Goal: Contribute content: Contribute content

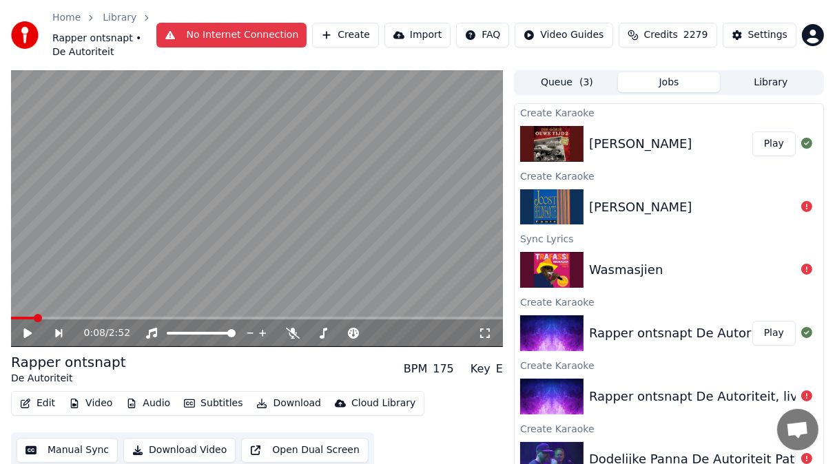
click at [609, 138] on div "[PERSON_NAME]" at bounding box center [640, 143] width 103 height 19
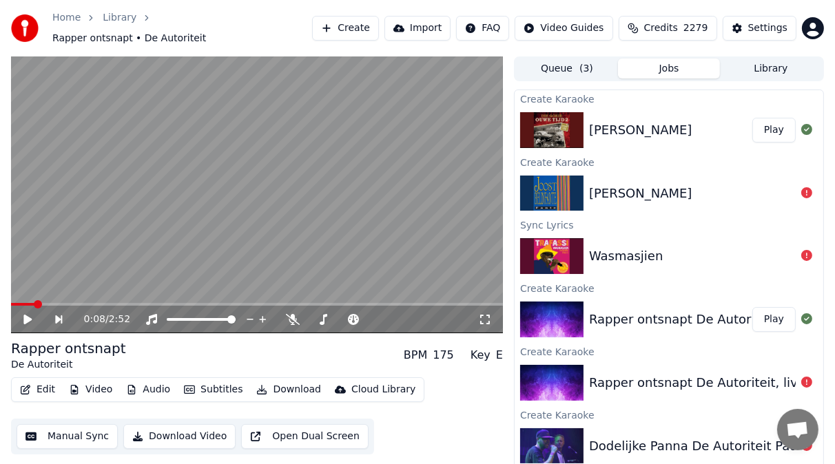
click at [25, 315] on icon at bounding box center [27, 320] width 8 height 10
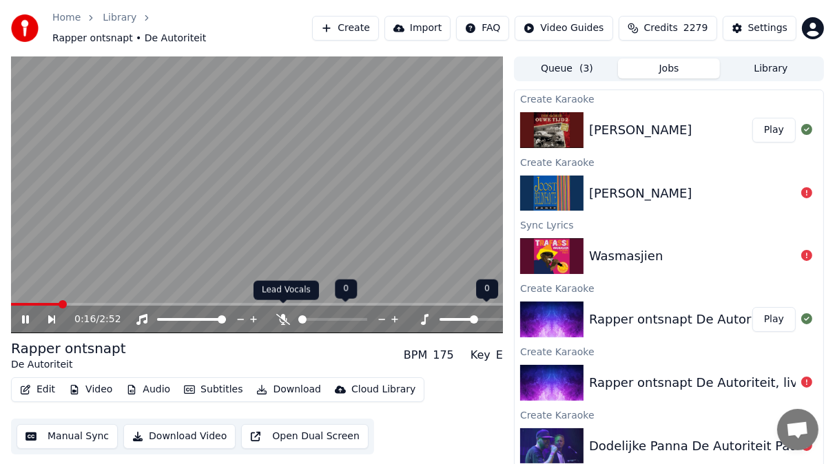
click at [285, 314] on icon at bounding box center [283, 319] width 14 height 11
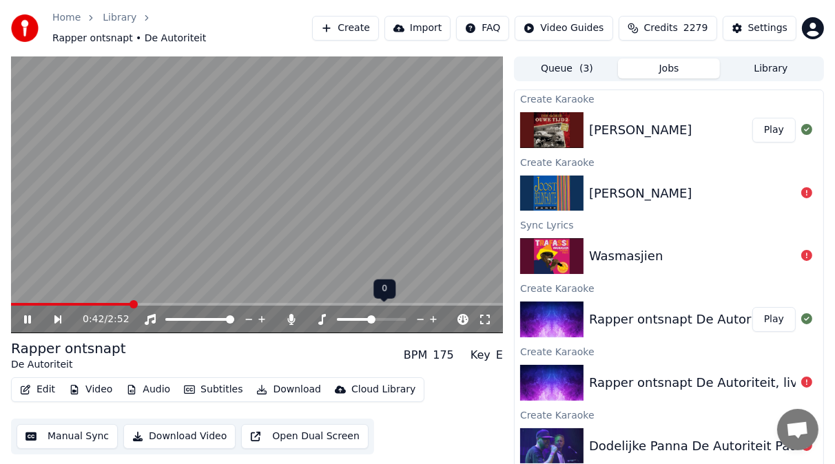
click at [28, 314] on icon at bounding box center [37, 319] width 30 height 11
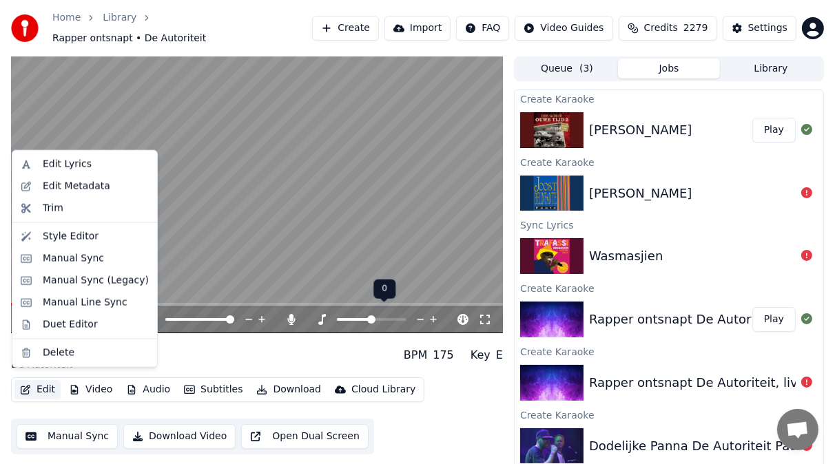
click at [47, 380] on button "Edit" at bounding box center [37, 389] width 46 height 19
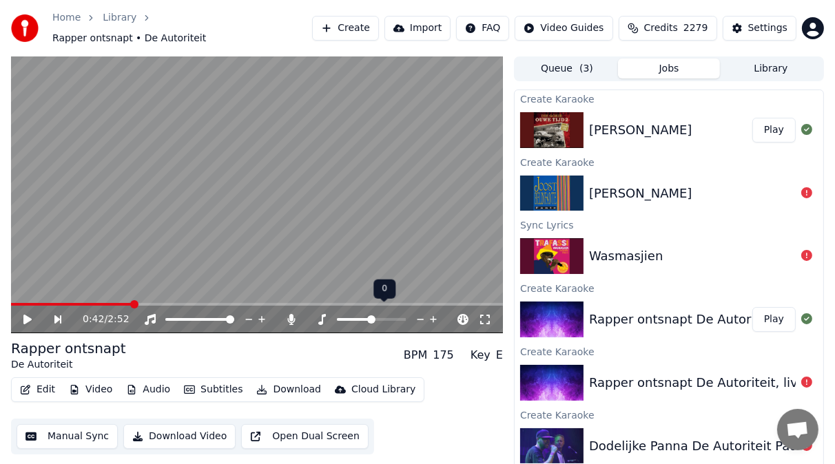
click at [311, 110] on video at bounding box center [257, 194] width 492 height 277
click at [30, 316] on icon at bounding box center [27, 320] width 7 height 8
click at [763, 120] on button "Play" at bounding box center [773, 130] width 43 height 25
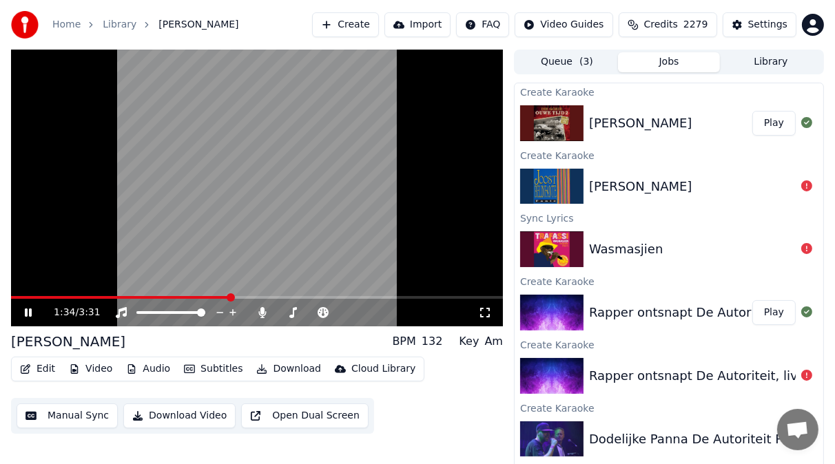
click at [27, 315] on icon at bounding box center [28, 313] width 7 height 8
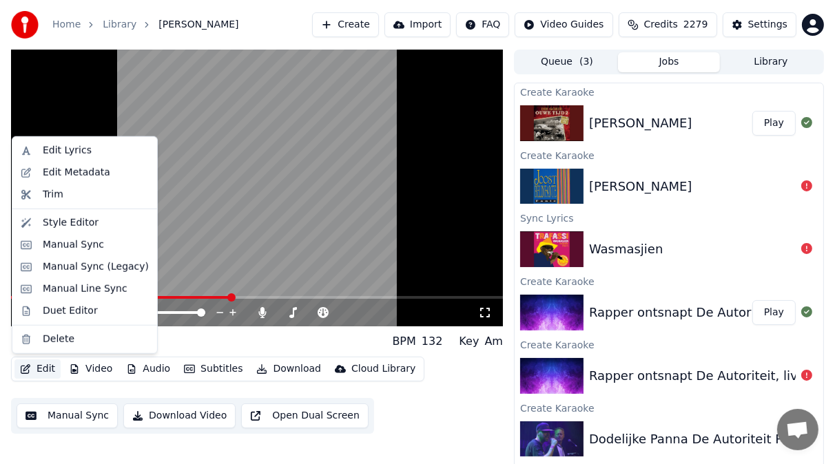
click at [44, 371] on button "Edit" at bounding box center [37, 369] width 46 height 19
click at [59, 147] on div "Edit Lyrics" at bounding box center [67, 151] width 49 height 14
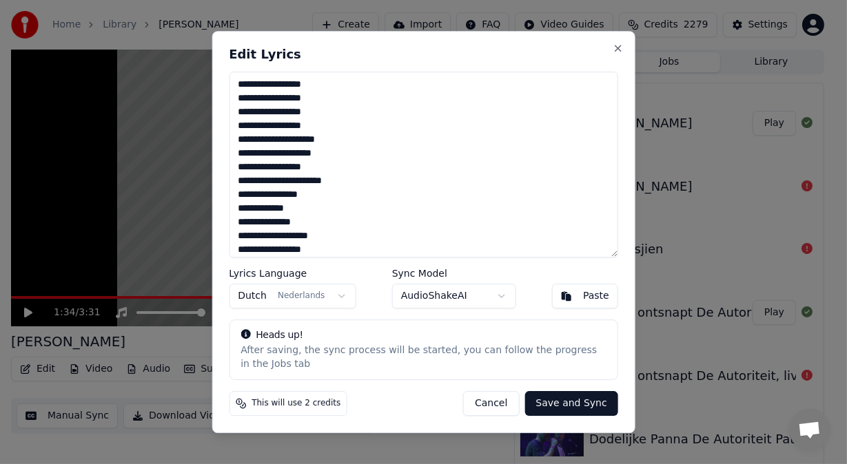
drag, startPoint x: 324, startPoint y: 168, endPoint x: 239, endPoint y: 84, distance: 119.8
click at [239, 84] on textarea "**********" at bounding box center [423, 165] width 389 height 186
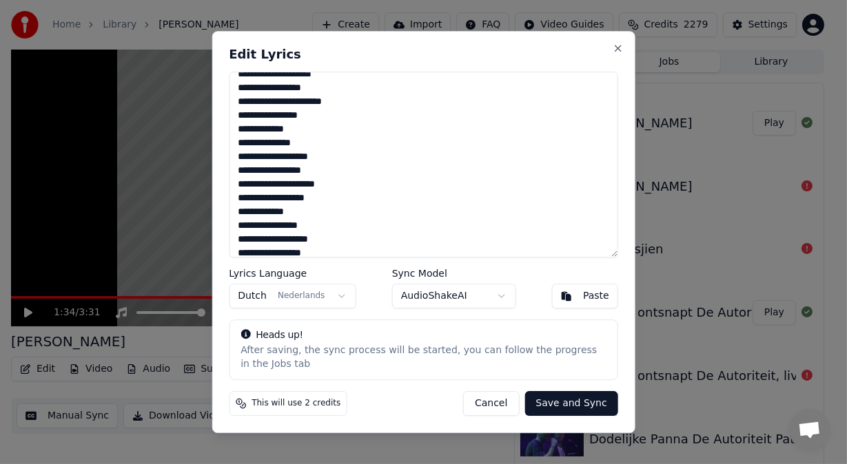
scroll to position [83, 0]
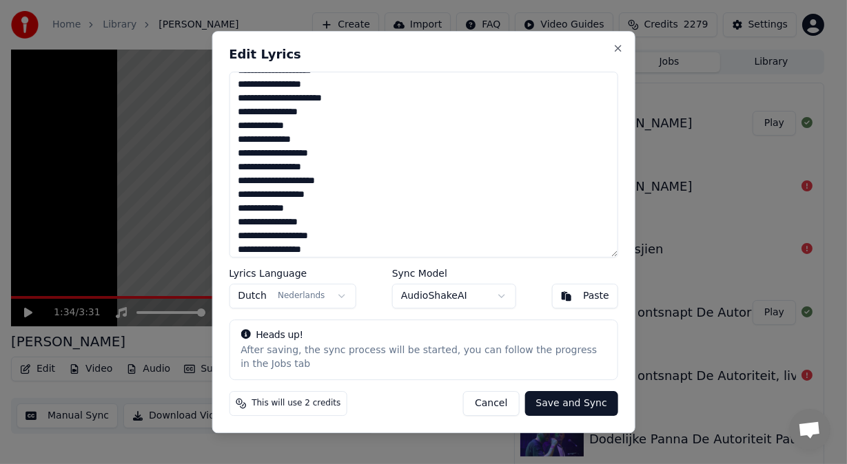
drag, startPoint x: 325, startPoint y: 167, endPoint x: 234, endPoint y: 167, distance: 90.9
click at [234, 167] on textarea "**********" at bounding box center [423, 165] width 389 height 186
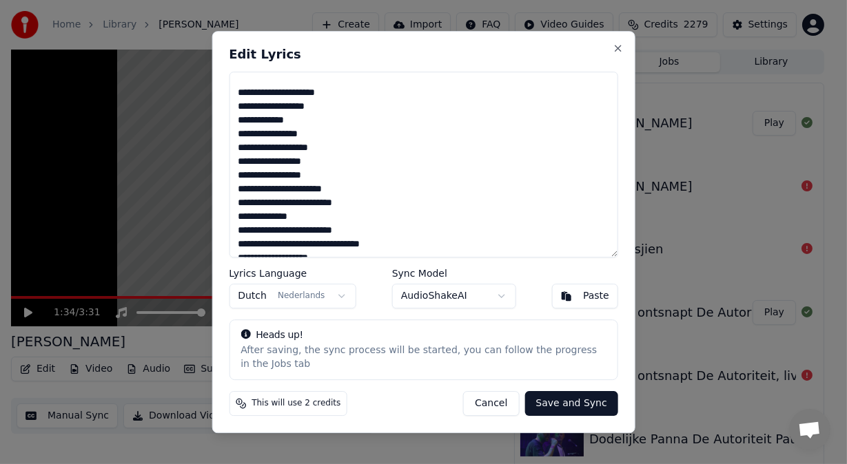
scroll to position [279, 0]
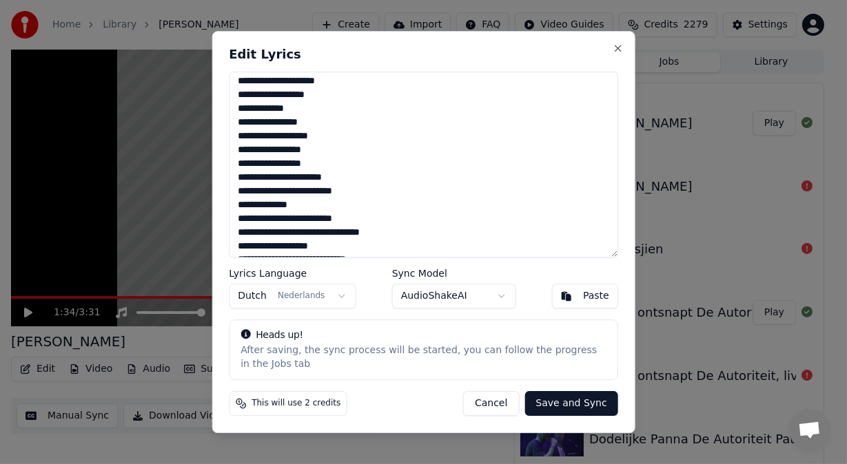
drag, startPoint x: 323, startPoint y: 162, endPoint x: 236, endPoint y: 166, distance: 87.6
click at [236, 166] on textarea "**********" at bounding box center [423, 165] width 389 height 186
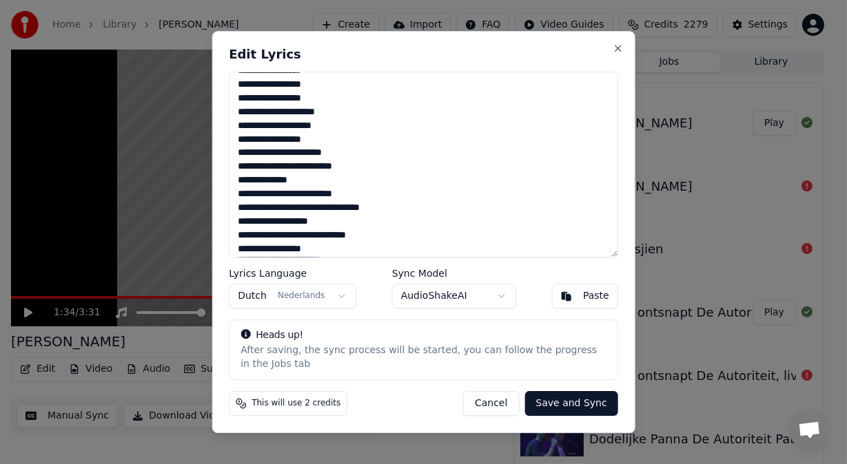
scroll to position [391, 0]
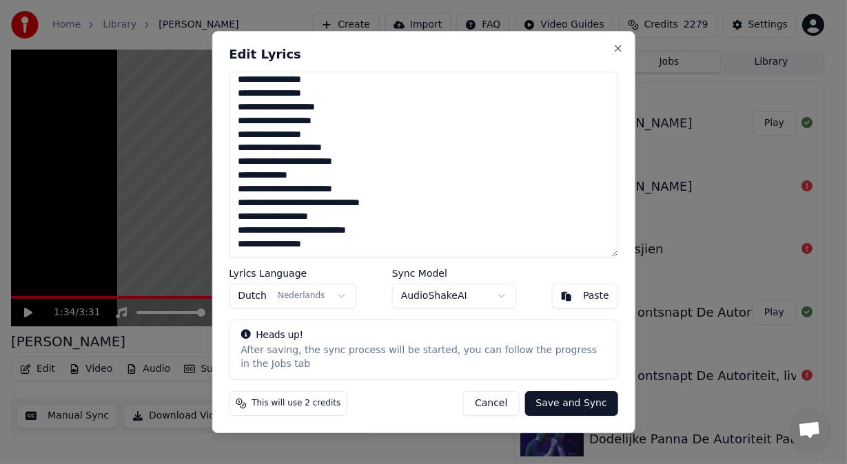
drag, startPoint x: 327, startPoint y: 249, endPoint x: 231, endPoint y: 249, distance: 95.1
click at [231, 249] on textarea "**********" at bounding box center [423, 165] width 389 height 186
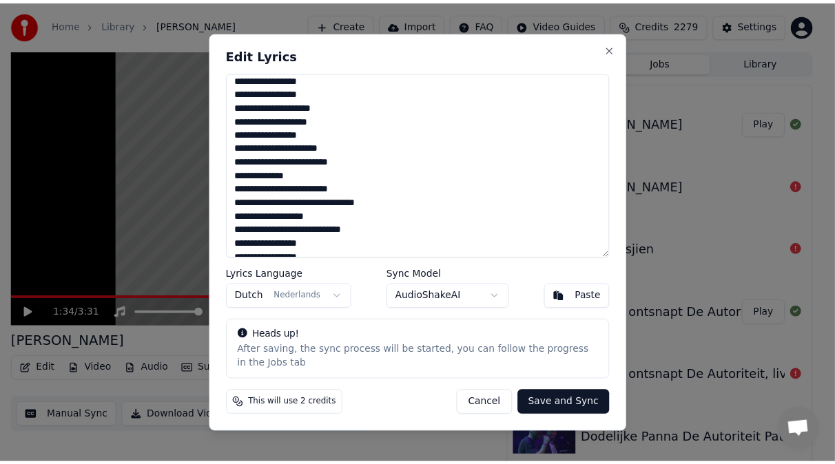
scroll to position [468, 0]
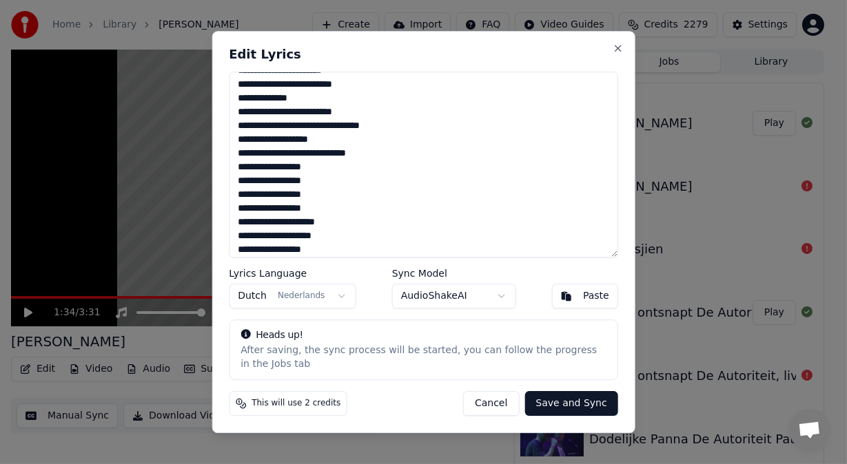
type textarea "**********"
click at [568, 399] on button "Save and Sync" at bounding box center [570, 403] width 93 height 25
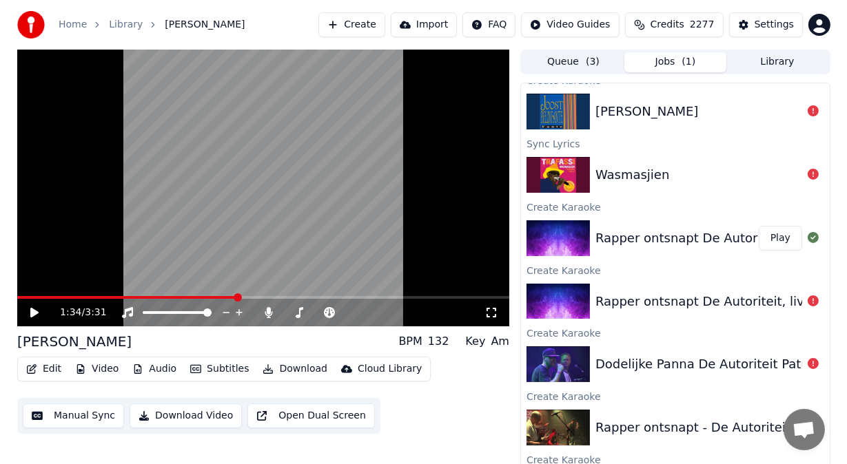
scroll to position [135, 0]
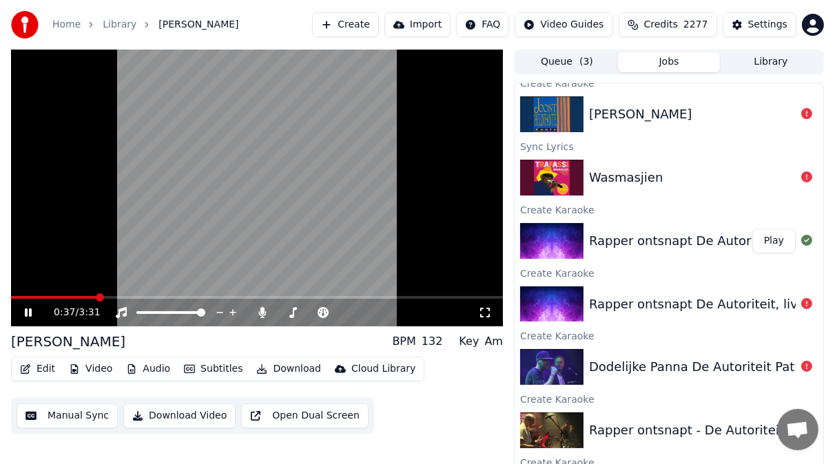
click at [96, 298] on span at bounding box center [54, 297] width 86 height 3
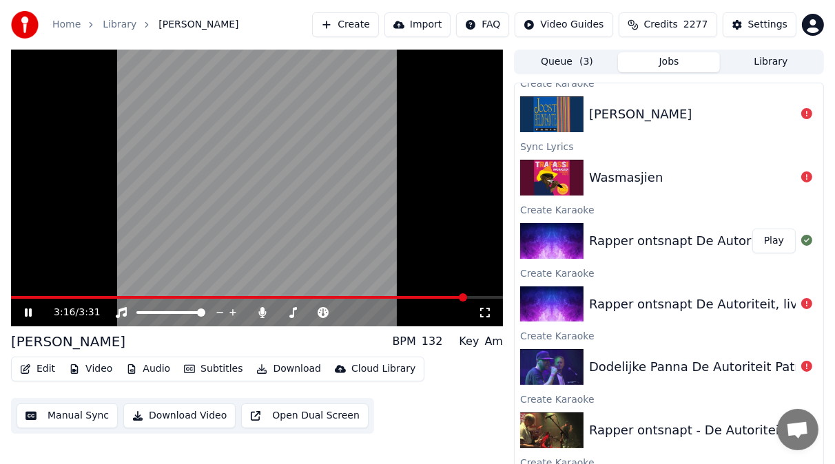
click at [358, 299] on div "3:16 / 3:31" at bounding box center [257, 313] width 492 height 28
click at [362, 297] on span at bounding box center [186, 297] width 351 height 3
click at [393, 297] on span at bounding box center [257, 297] width 492 height 3
click at [28, 314] on icon at bounding box center [38, 312] width 32 height 11
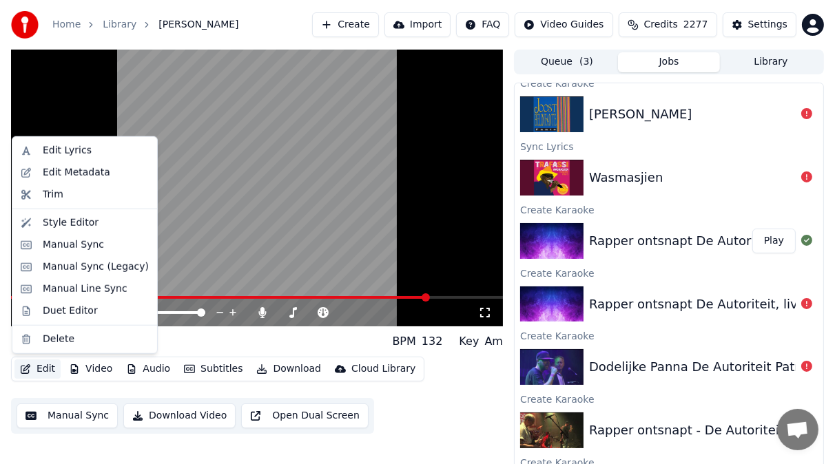
click at [41, 371] on button "Edit" at bounding box center [37, 369] width 46 height 19
click at [72, 147] on div "Edit Lyrics" at bounding box center [67, 151] width 49 height 14
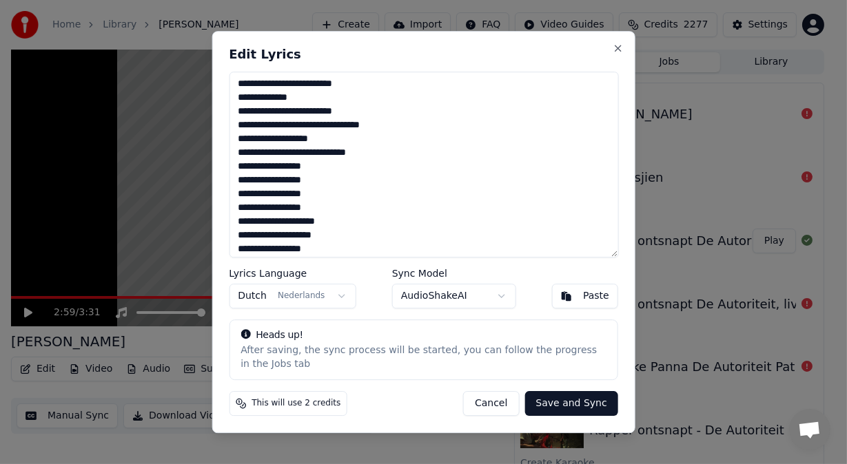
scroll to position [474, 0]
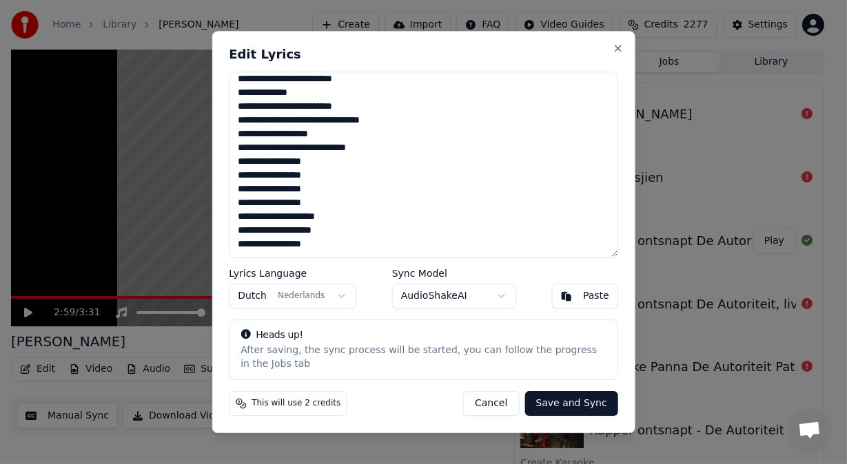
drag, startPoint x: 331, startPoint y: 247, endPoint x: 239, endPoint y: 162, distance: 125.3
click at [239, 162] on textarea "**********" at bounding box center [423, 165] width 389 height 186
click at [324, 249] on textarea "**********" at bounding box center [423, 165] width 389 height 186
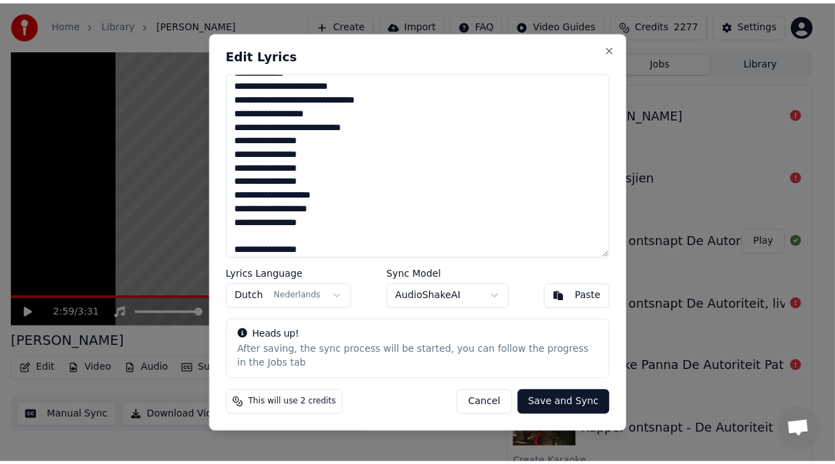
scroll to position [578, 0]
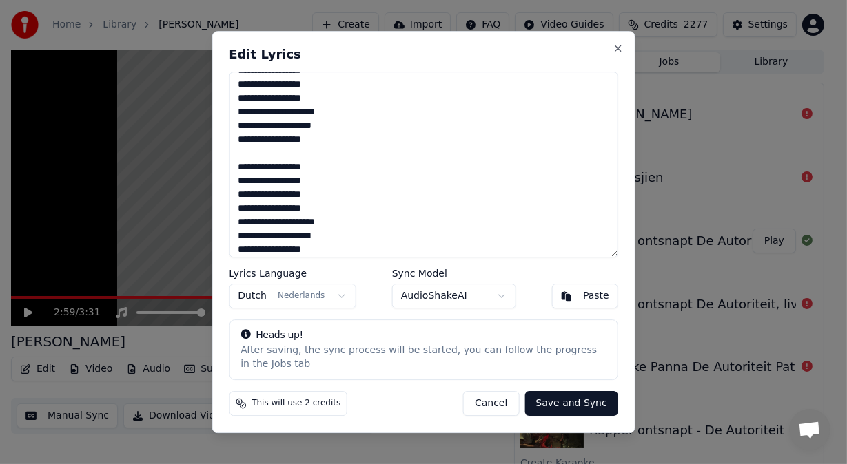
type textarea "**********"
click at [558, 402] on button "Save and Sync" at bounding box center [570, 403] width 93 height 25
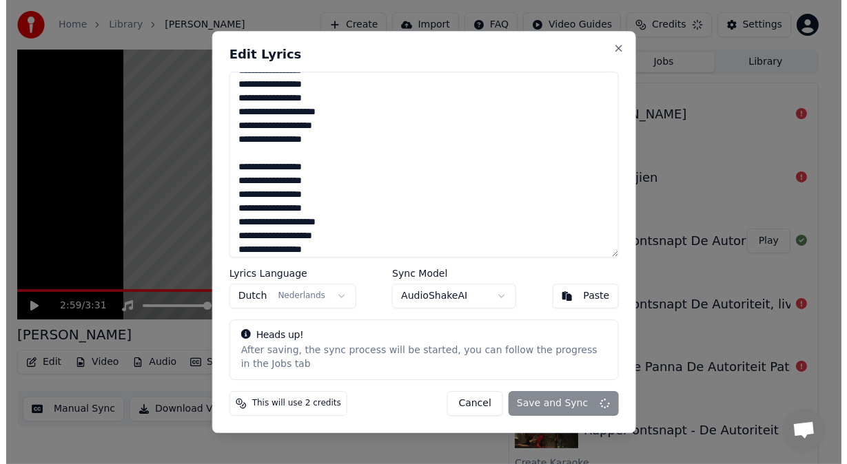
scroll to position [198, 0]
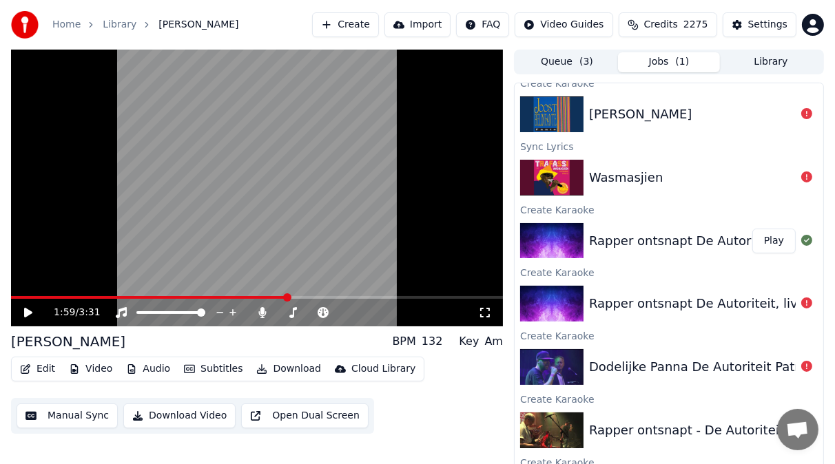
click at [287, 297] on span at bounding box center [149, 297] width 276 height 3
click at [25, 311] on icon at bounding box center [28, 313] width 8 height 10
click at [331, 296] on span at bounding box center [257, 297] width 492 height 3
click at [30, 311] on icon at bounding box center [28, 313] width 7 height 8
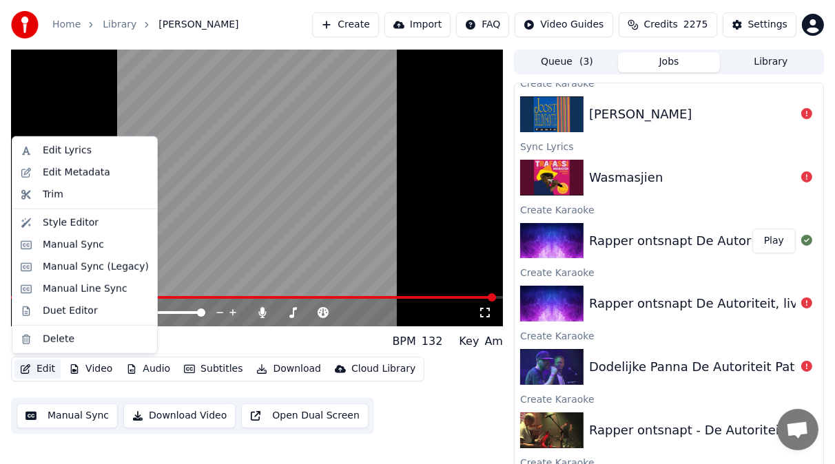
click at [43, 366] on button "Edit" at bounding box center [37, 369] width 46 height 19
click at [55, 268] on div "Manual Sync (Legacy)" at bounding box center [96, 267] width 106 height 14
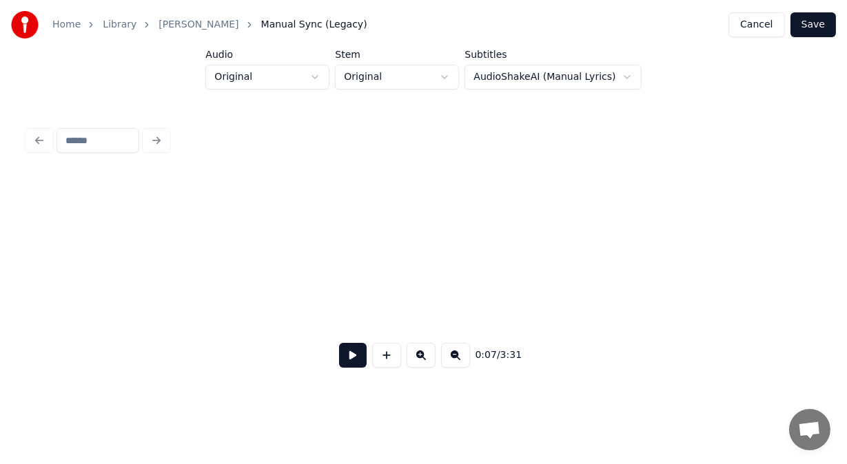
scroll to position [0, 2521]
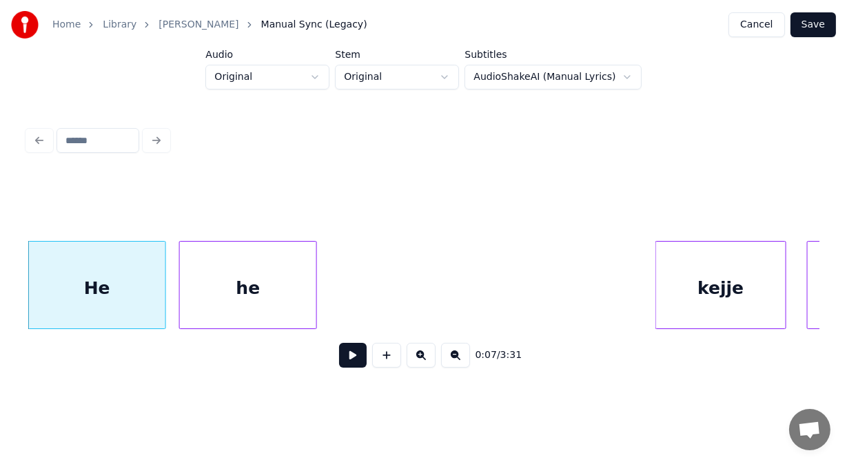
click at [286, 293] on div "he" at bounding box center [248, 289] width 136 height 94
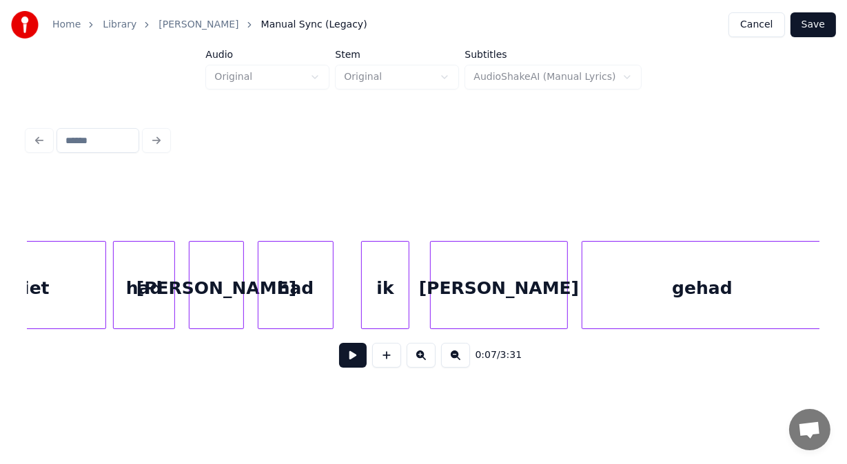
scroll to position [0, 7876]
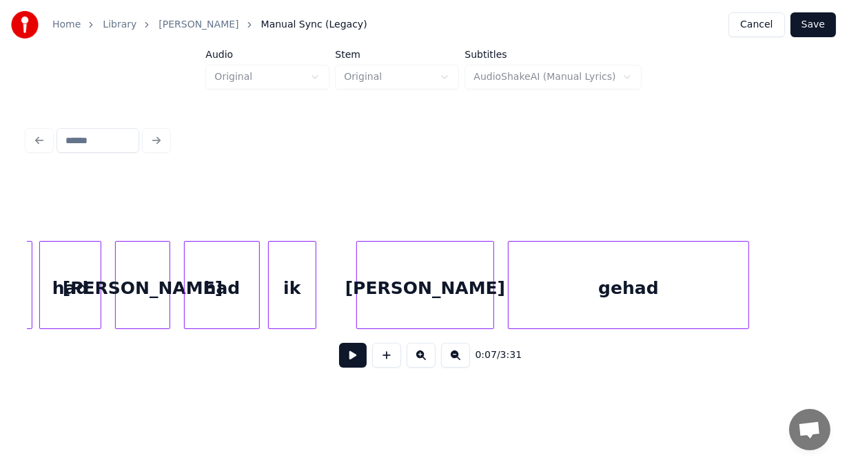
click at [294, 320] on div "ik" at bounding box center [292, 289] width 47 height 94
click at [555, 311] on div "gehad" at bounding box center [628, 289] width 240 height 94
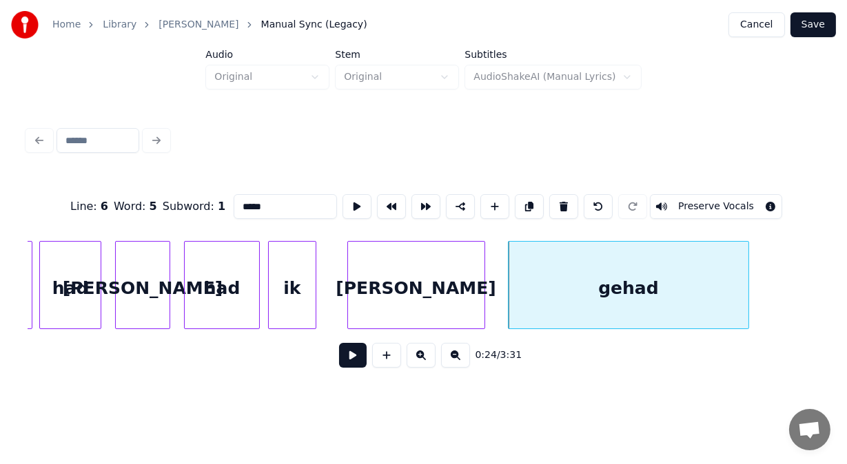
click at [432, 304] on div "[PERSON_NAME]" at bounding box center [416, 289] width 136 height 94
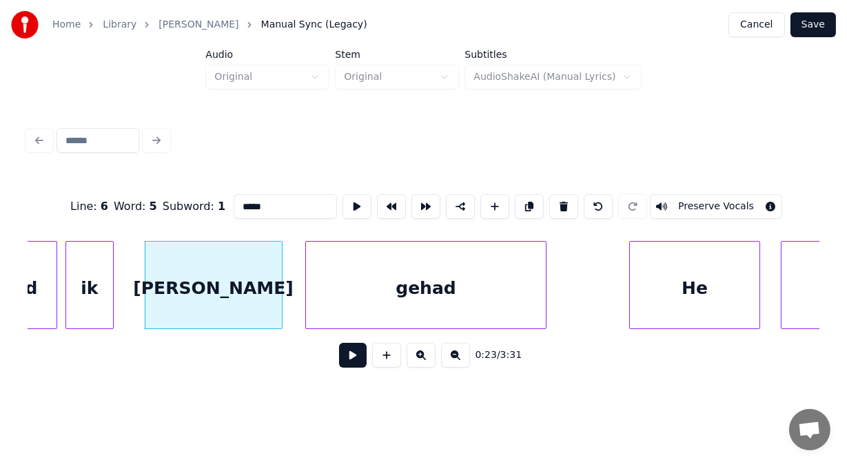
scroll to position [0, 8005]
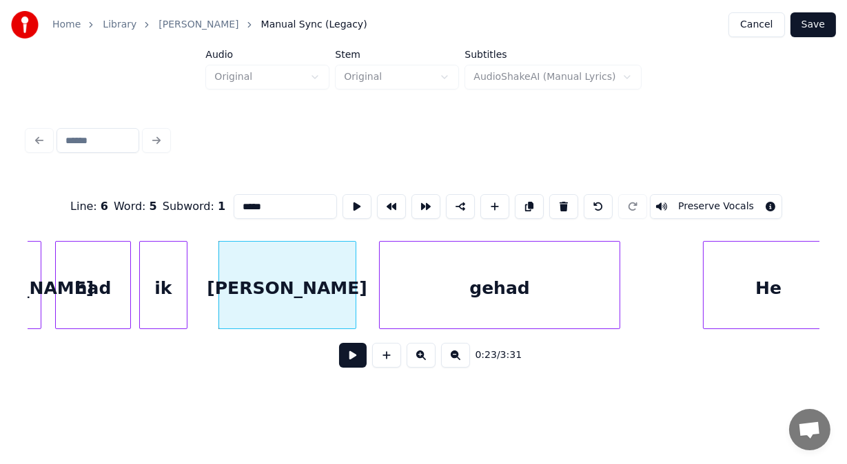
click at [506, 289] on div "gehad" at bounding box center [500, 289] width 240 height 94
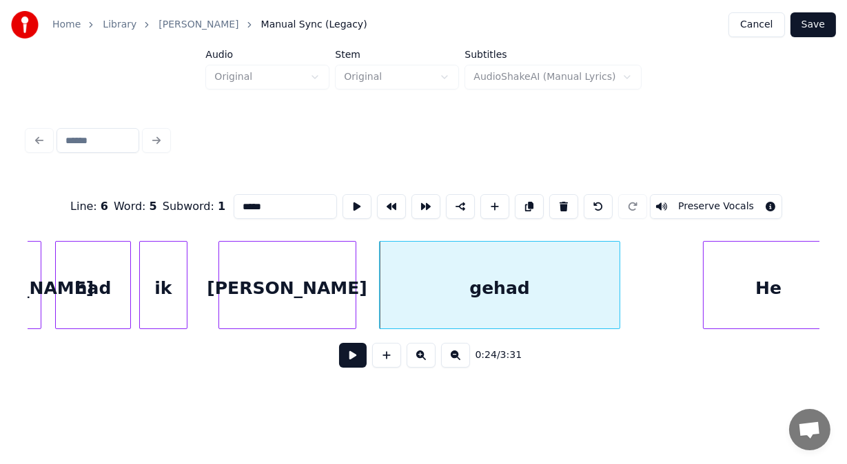
click at [347, 359] on button at bounding box center [353, 355] width 28 height 25
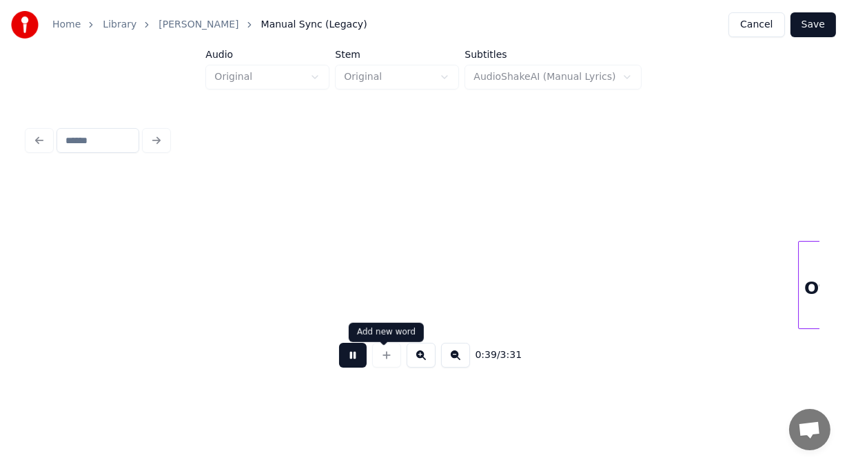
scroll to position [0, 13552]
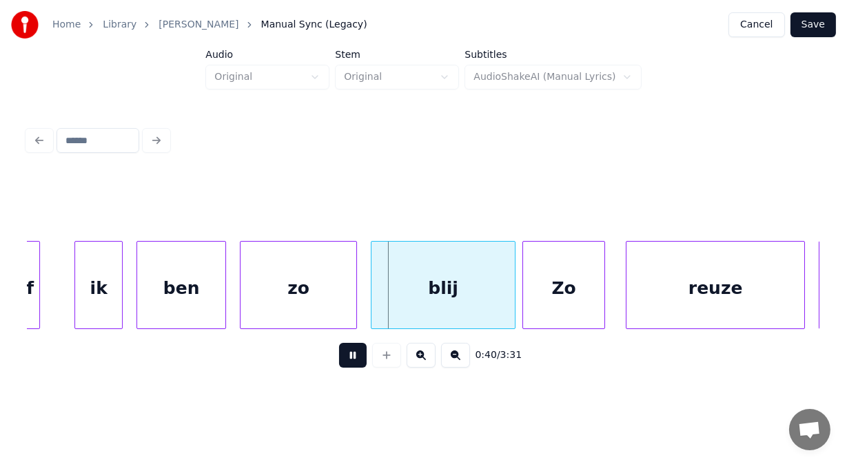
click at [351, 361] on button at bounding box center [353, 355] width 28 height 25
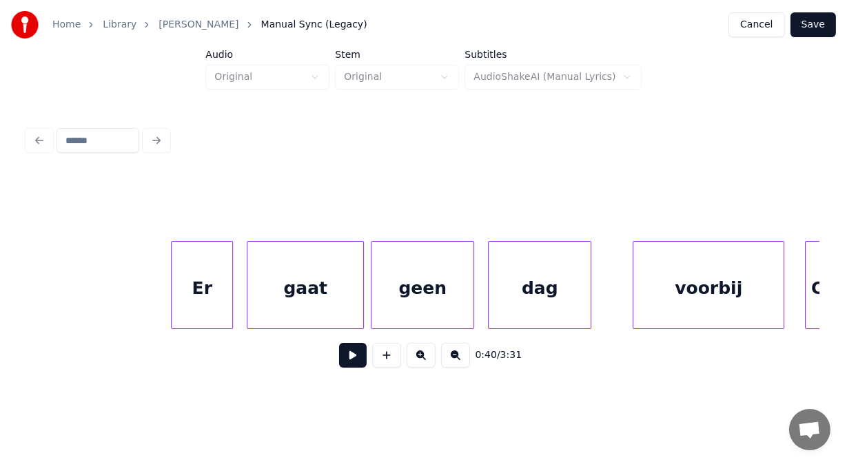
scroll to position [0, 12652]
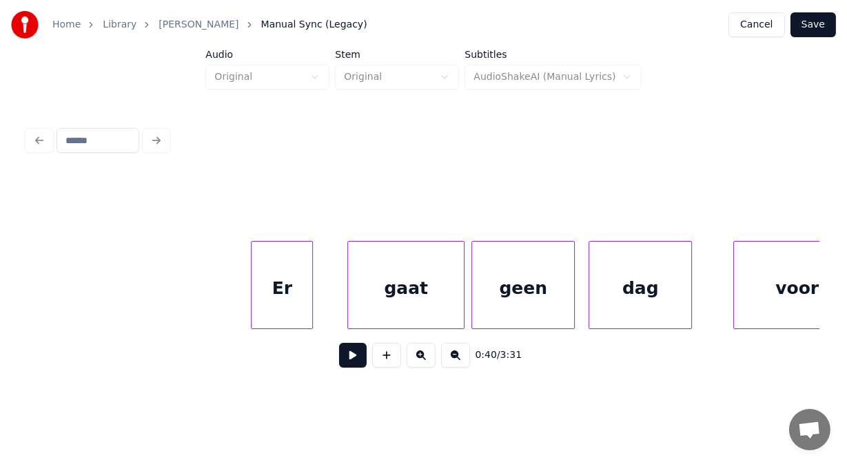
click at [267, 293] on div "Er" at bounding box center [281, 289] width 61 height 94
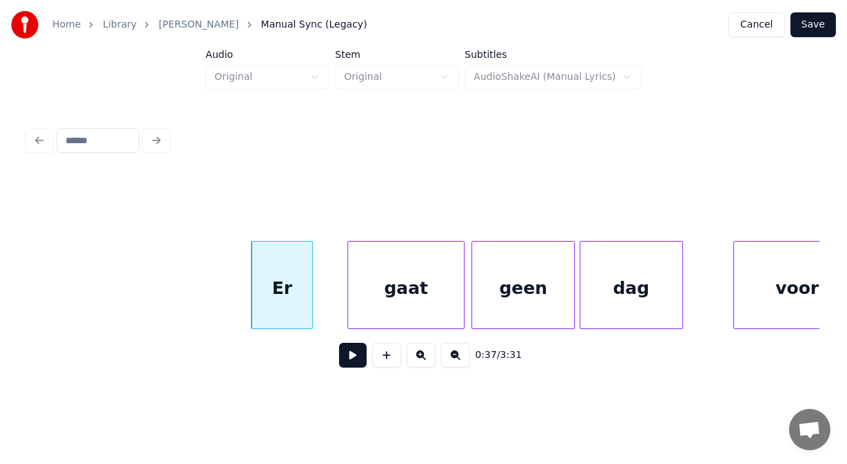
click at [632, 297] on div "dag" at bounding box center [631, 289] width 102 height 94
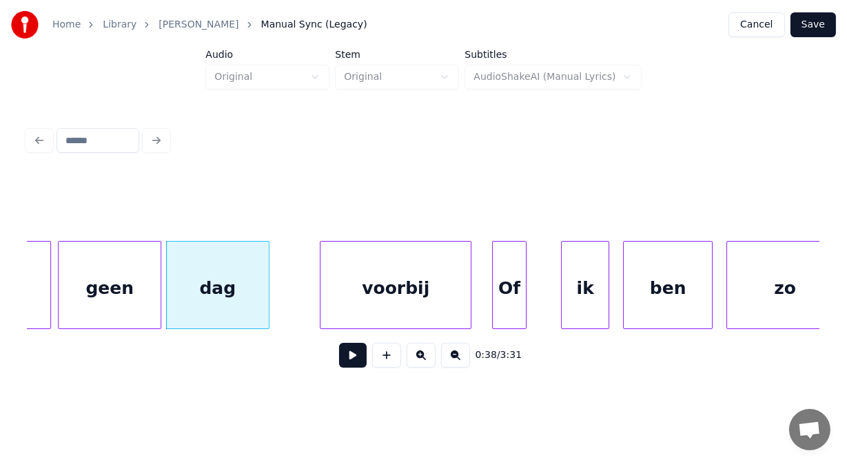
scroll to position [0, 13129]
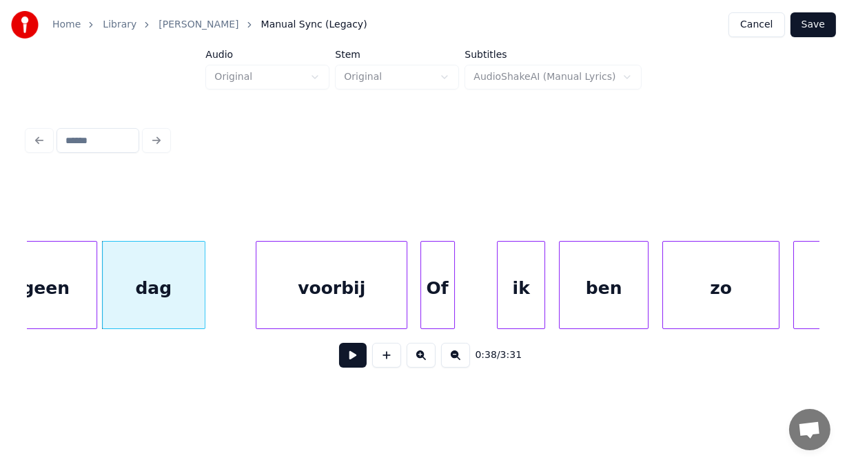
click at [443, 300] on div "Of" at bounding box center [437, 289] width 33 height 94
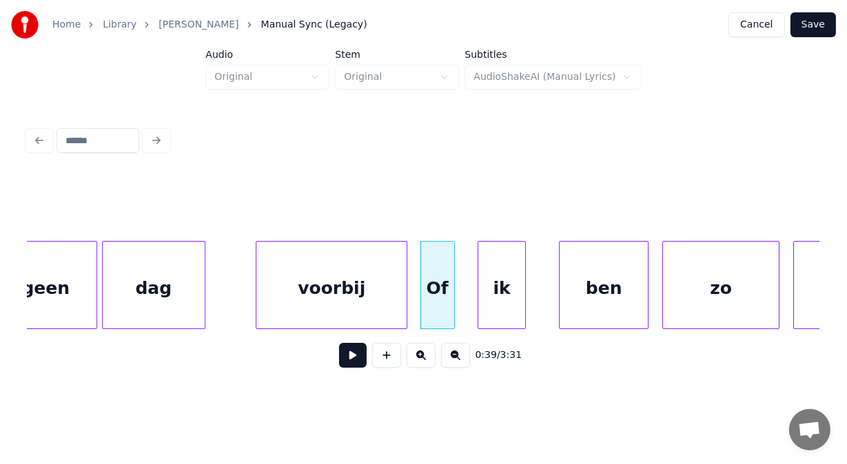
click at [513, 294] on div "ik" at bounding box center [501, 289] width 47 height 94
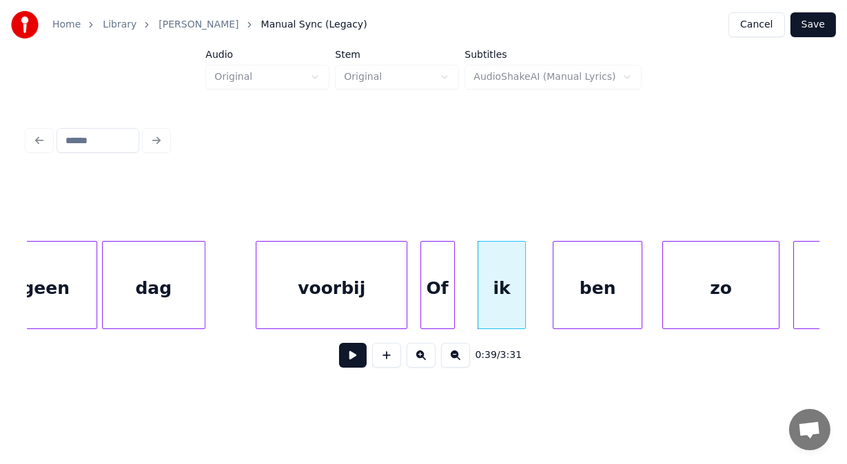
click at [591, 292] on div "ben" at bounding box center [597, 289] width 88 height 94
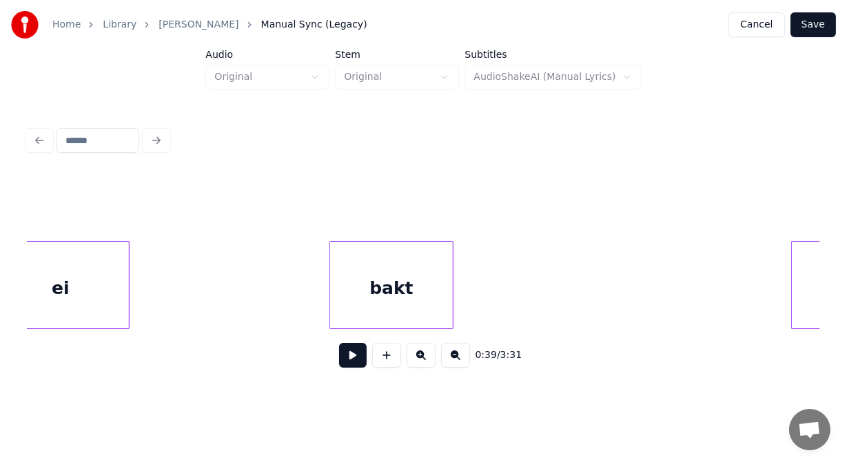
scroll to position [0, 15343]
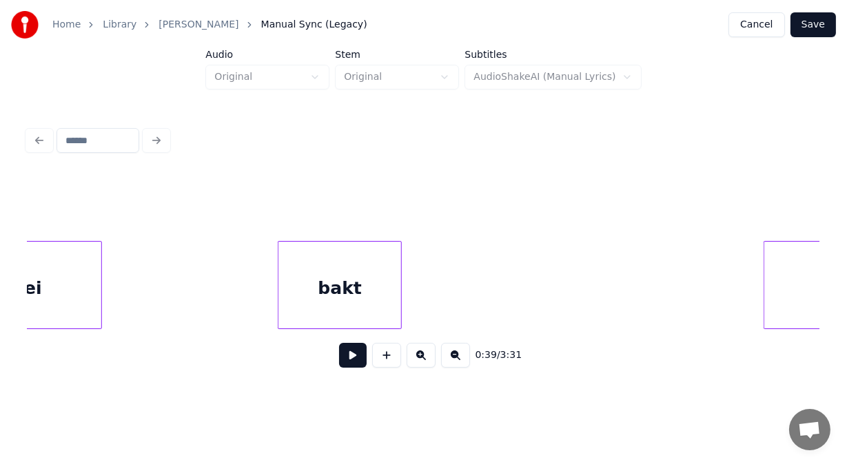
click at [346, 313] on div "bakt" at bounding box center [339, 289] width 123 height 94
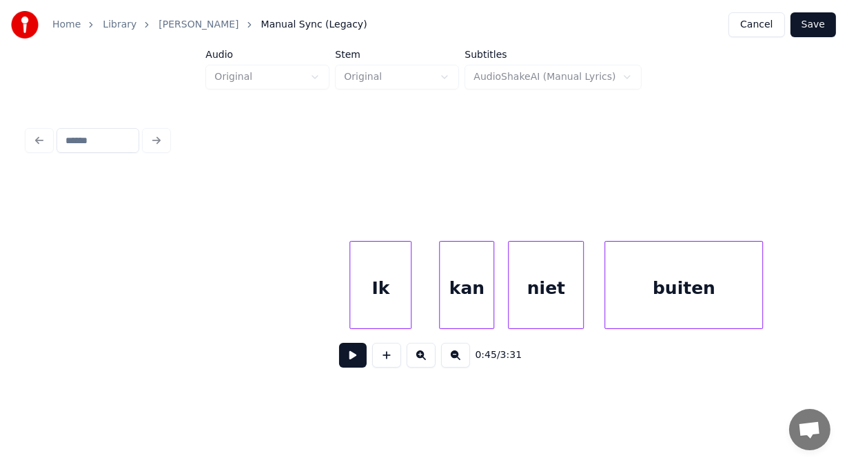
scroll to position [0, 26007]
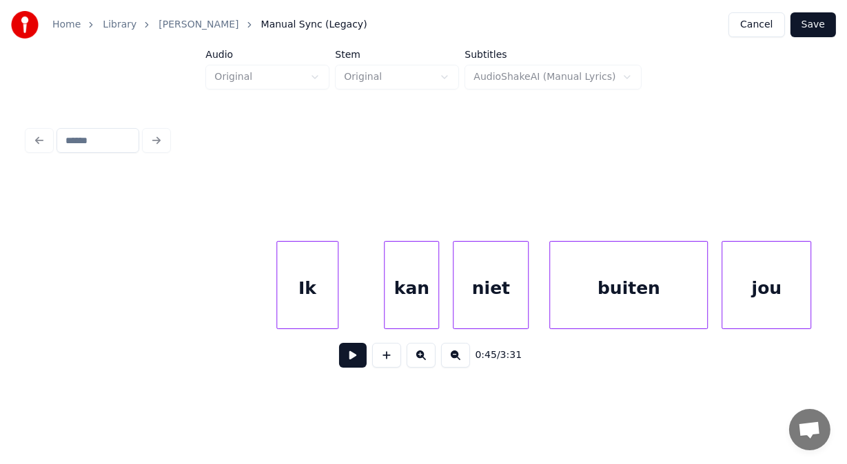
click at [320, 281] on div "Ik" at bounding box center [307, 289] width 61 height 94
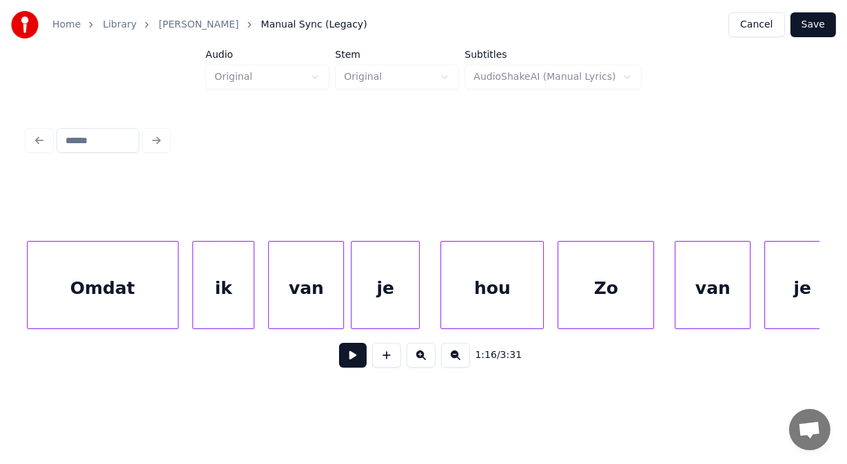
scroll to position [0, 26803]
click at [113, 296] on div "Omdat" at bounding box center [104, 289] width 150 height 94
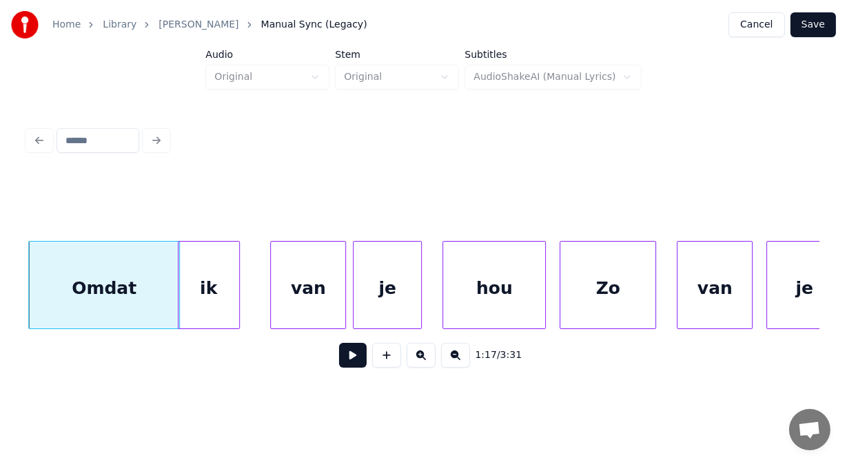
click at [193, 298] on div "ik" at bounding box center [208, 289] width 61 height 94
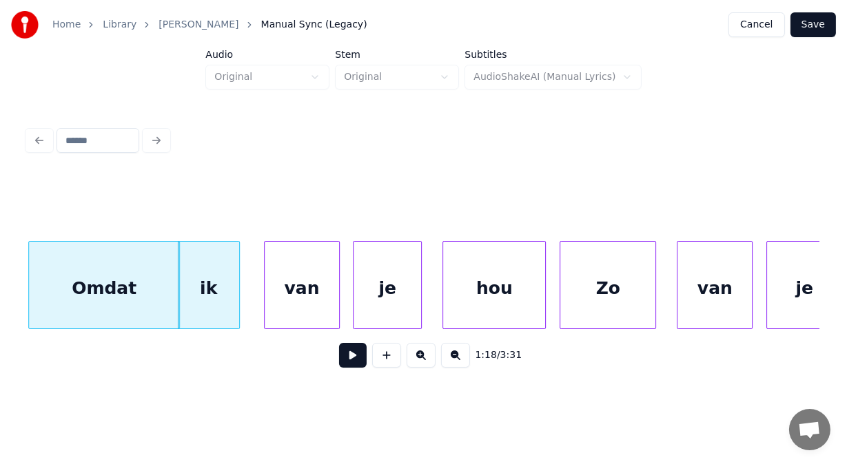
click at [276, 301] on div "van" at bounding box center [302, 289] width 74 height 94
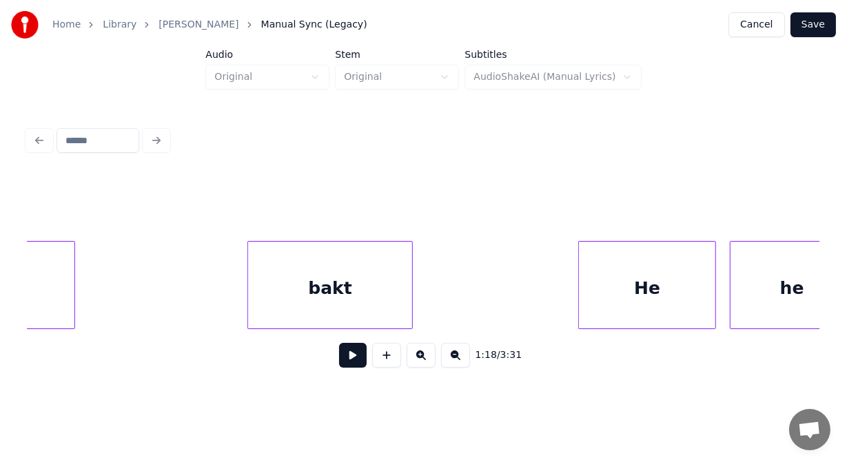
scroll to position [0, 29154]
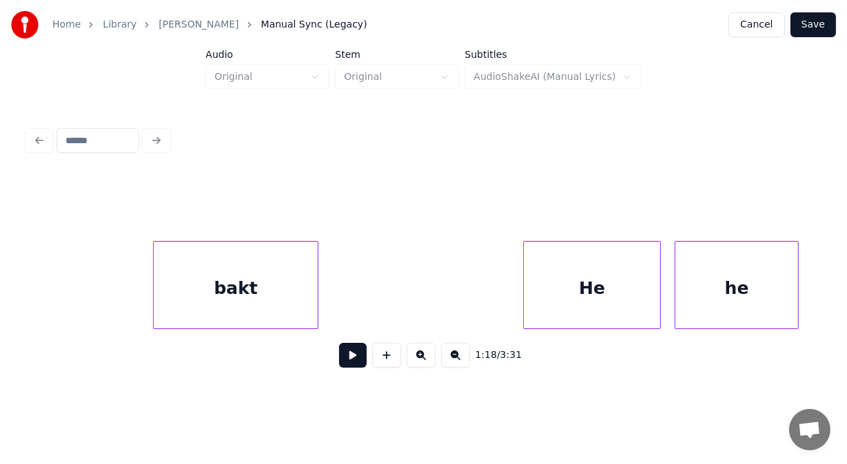
click at [253, 315] on div "bakt" at bounding box center [236, 289] width 164 height 94
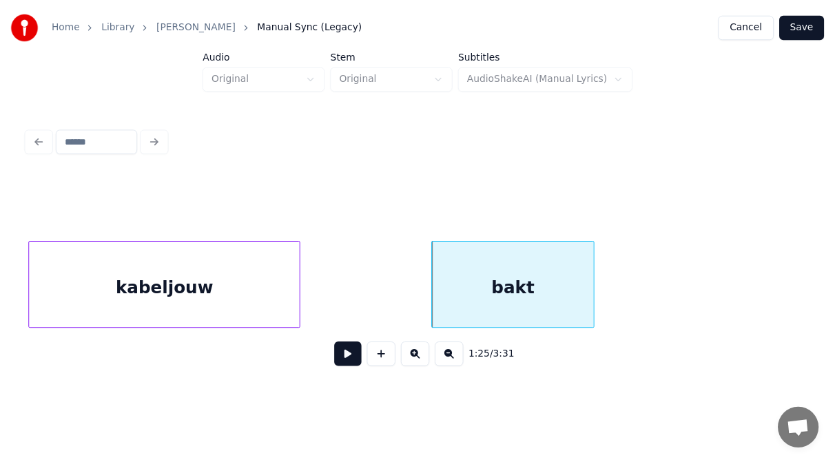
scroll to position [0, 28759]
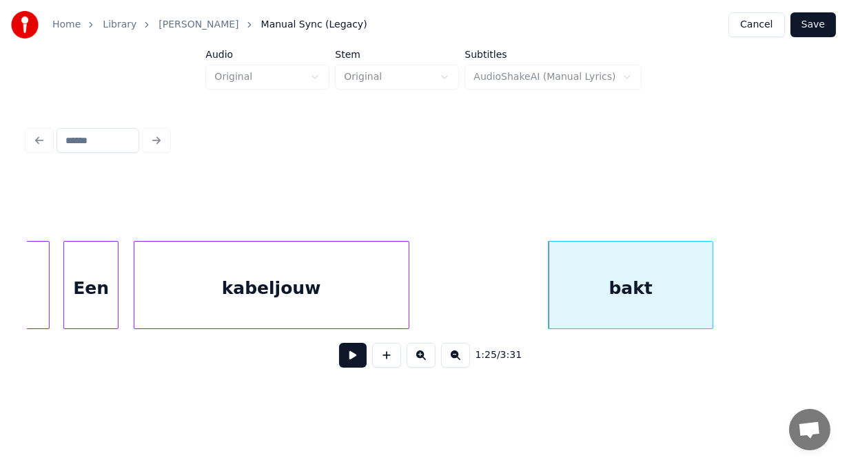
click at [293, 291] on div "kabeljouw" at bounding box center [271, 289] width 274 height 94
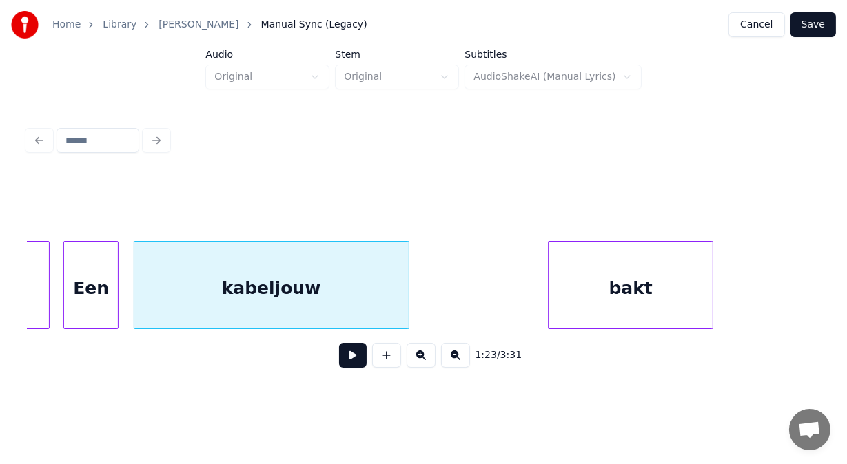
click at [818, 30] on button "Save" at bounding box center [812, 24] width 45 height 25
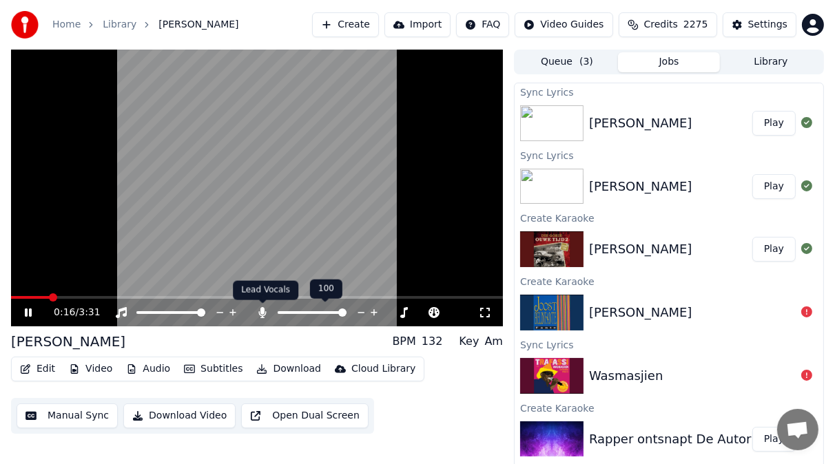
click at [262, 311] on icon at bounding box center [263, 312] width 8 height 11
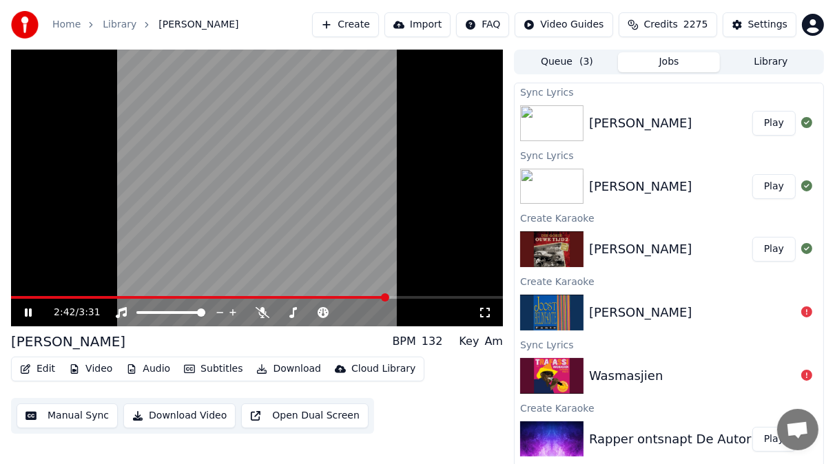
click at [388, 294] on span at bounding box center [385, 297] width 8 height 8
click at [28, 314] on icon at bounding box center [38, 312] width 32 height 11
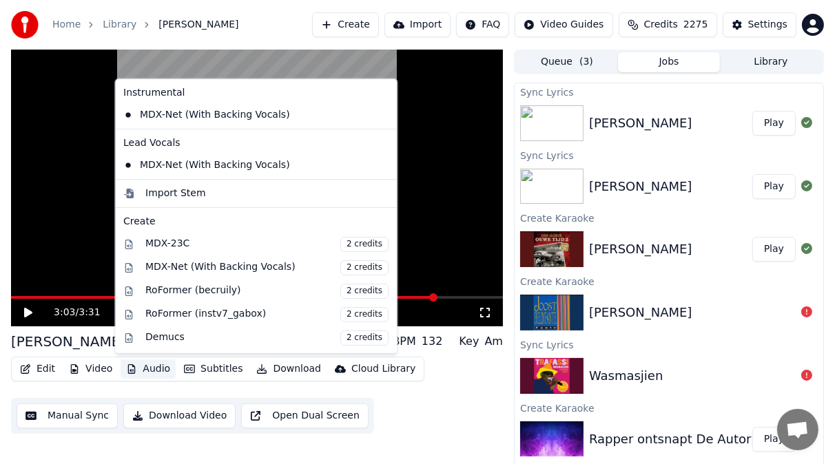
click at [161, 367] on button "Audio" at bounding box center [148, 369] width 55 height 19
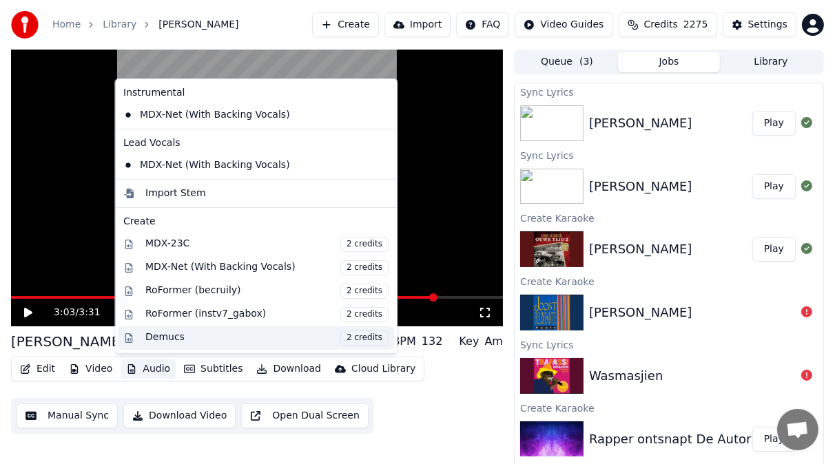
click at [347, 338] on span "2 credits" at bounding box center [364, 337] width 48 height 15
